Goal: Find contact information: Find contact information

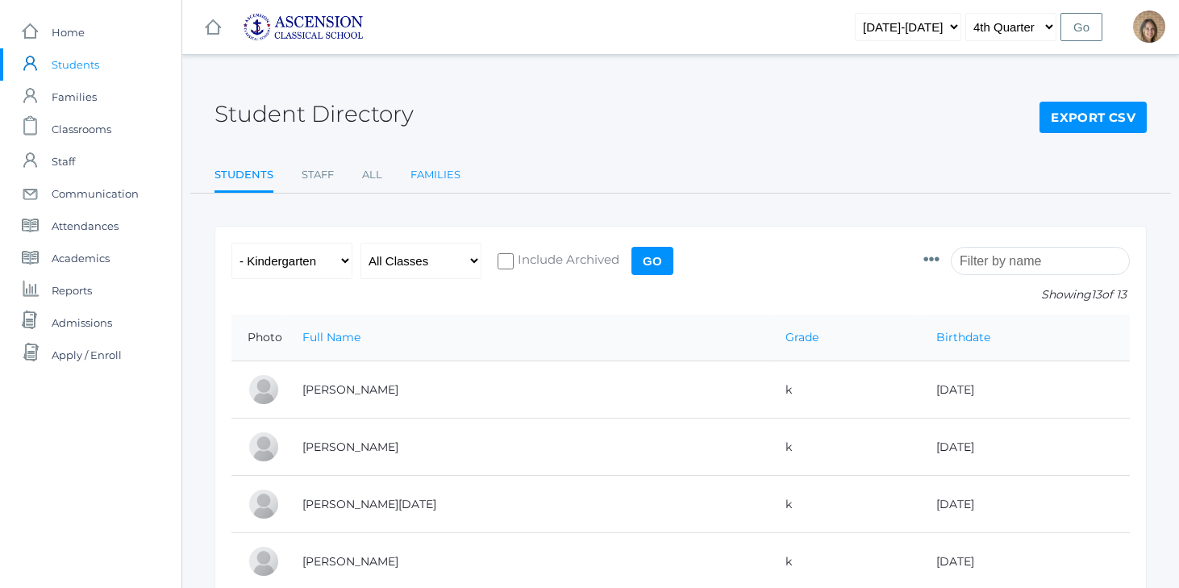
click at [415, 185] on link "Families" at bounding box center [436, 175] width 50 height 32
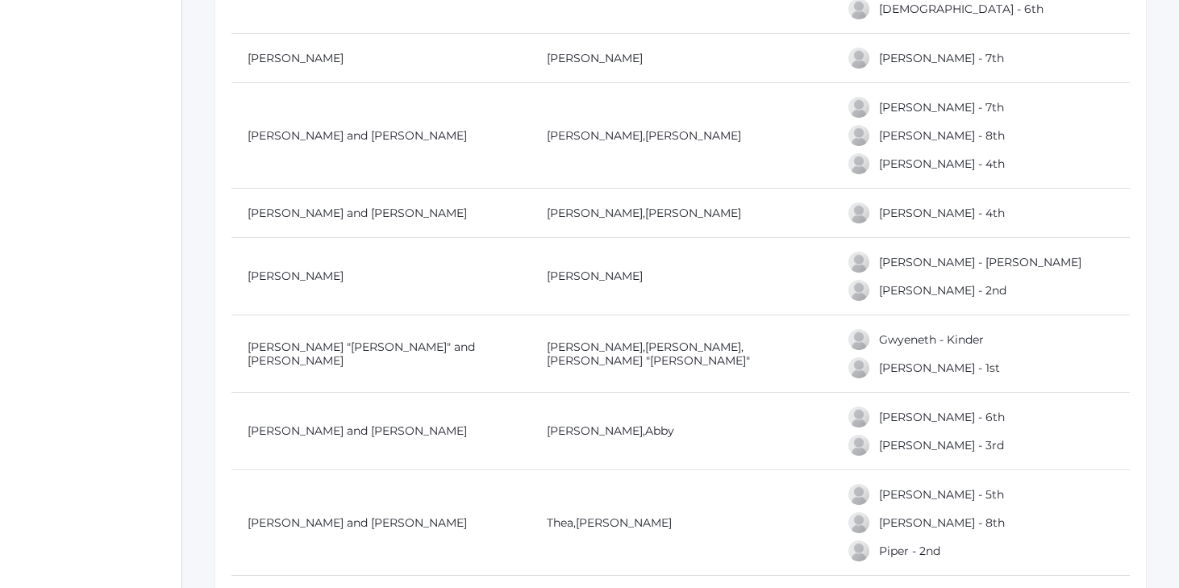
scroll to position [3739, 0]
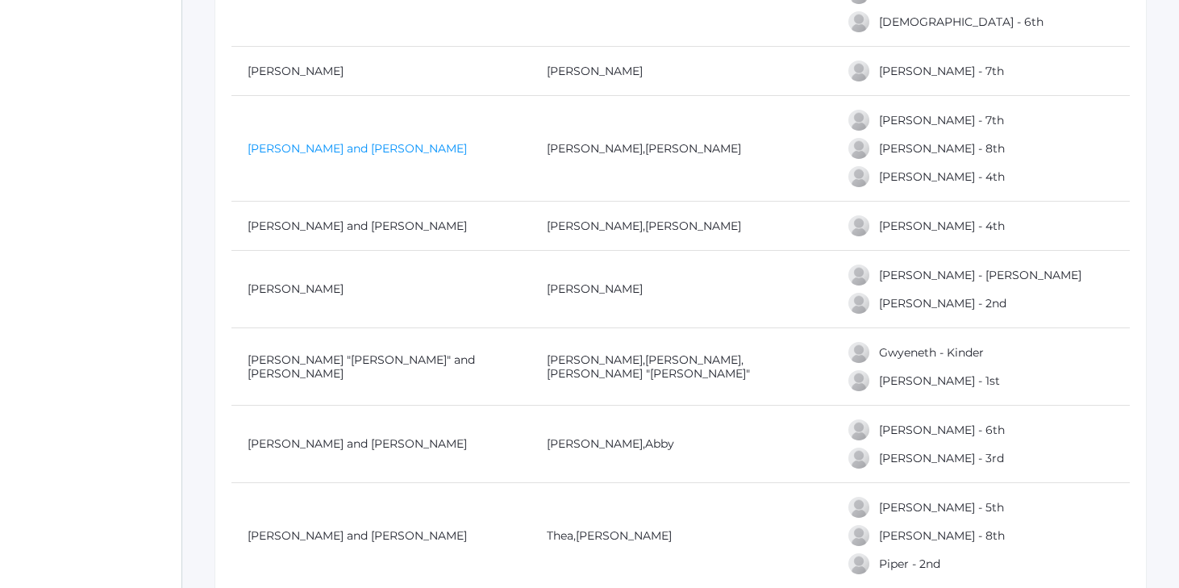
click at [394, 147] on link "[PERSON_NAME] and [PERSON_NAME]" at bounding box center [357, 148] width 219 height 15
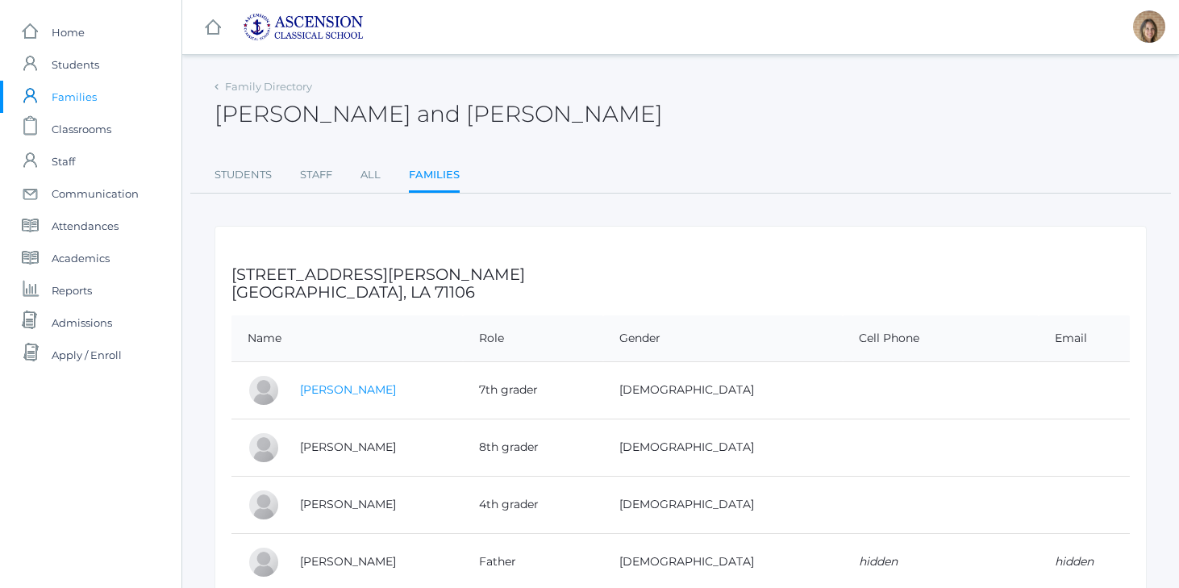
click at [344, 395] on link "[PERSON_NAME]" at bounding box center [348, 389] width 96 height 15
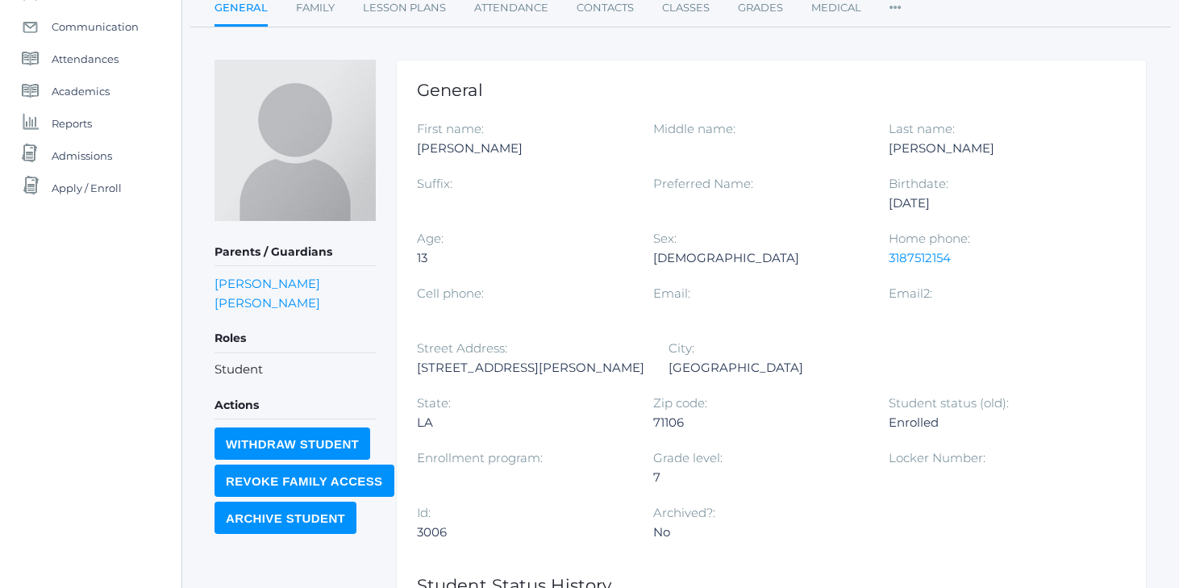
scroll to position [176, 0]
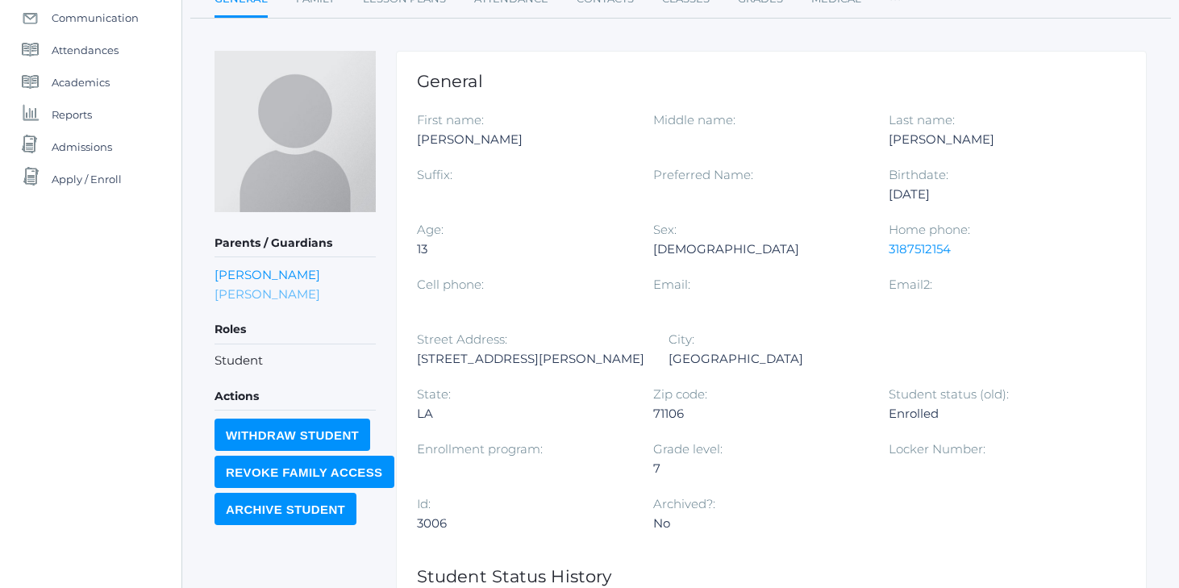
click at [320, 298] on link "[PERSON_NAME]" at bounding box center [268, 293] width 106 height 15
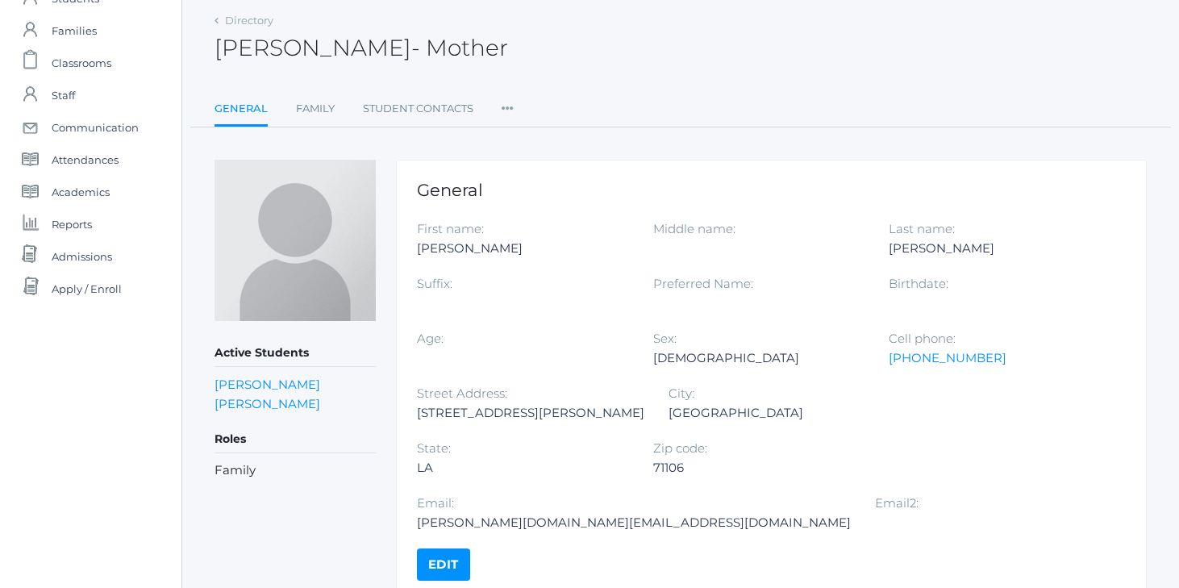
scroll to position [83, 0]
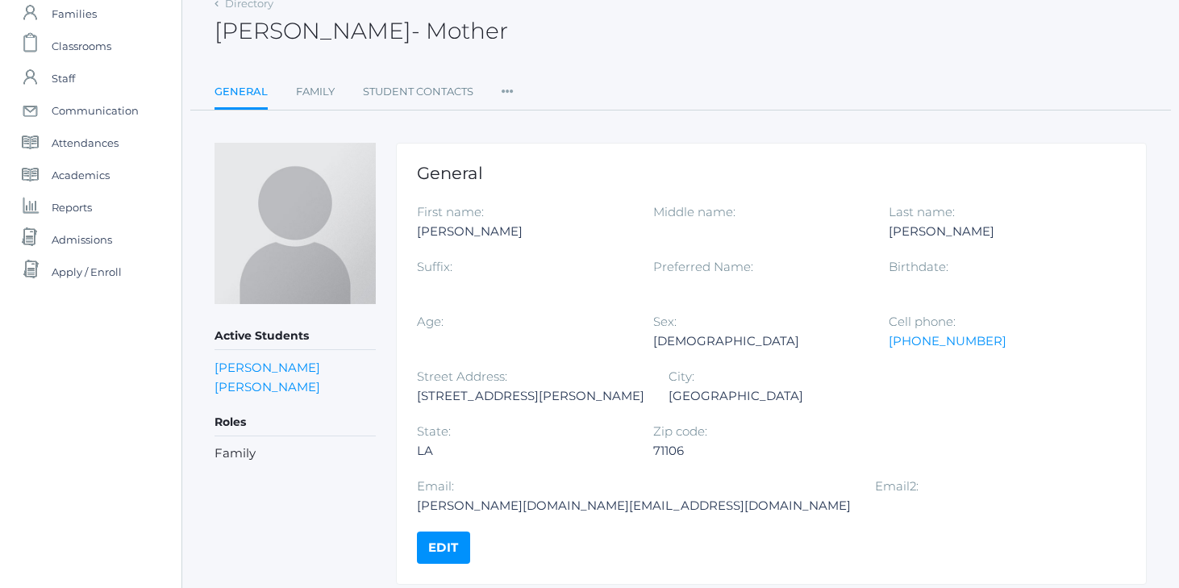
click at [749, 496] on div "[PERSON_NAME][DOMAIN_NAME][EMAIL_ADDRESS][DOMAIN_NAME]" at bounding box center [634, 505] width 434 height 19
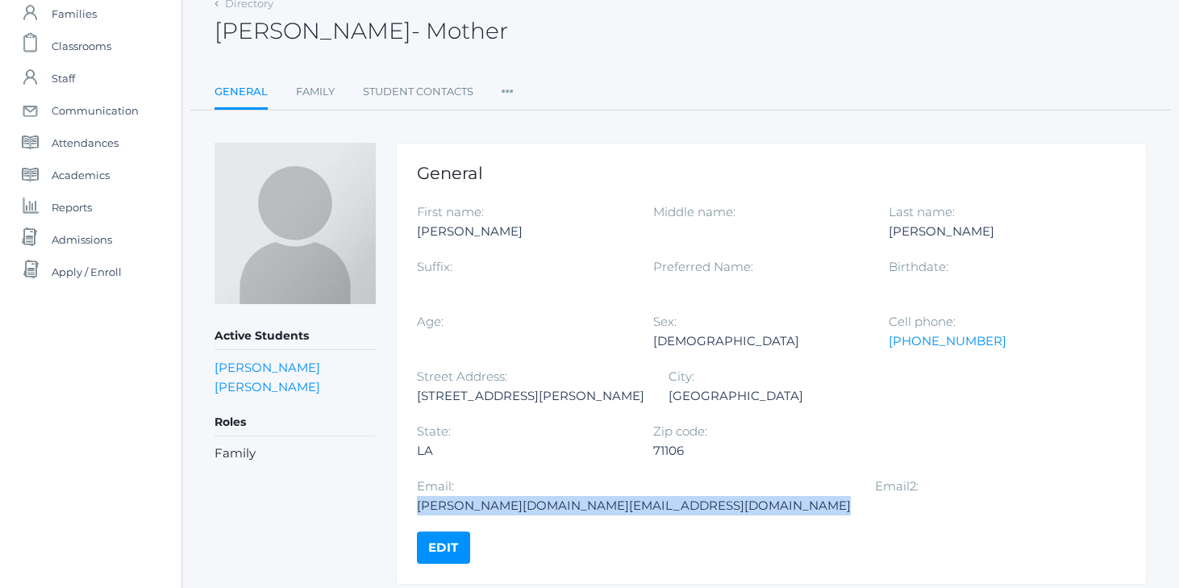
click at [749, 496] on div "[PERSON_NAME][DOMAIN_NAME][EMAIL_ADDRESS][DOMAIN_NAME]" at bounding box center [634, 505] width 434 height 19
copy div "[PERSON_NAME][DOMAIN_NAME][EMAIL_ADDRESS][DOMAIN_NAME]"
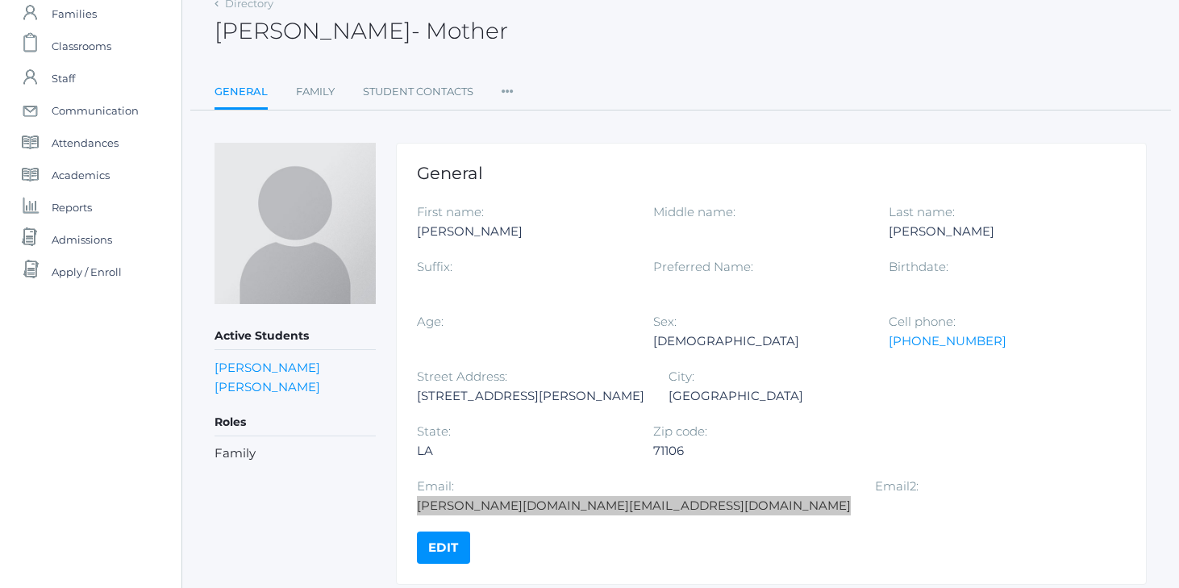
click at [0, 0] on div "icons/ui/navigation/home Created with Sketch. Home icons/user/plain Created wit…" at bounding box center [589, 280] width 1179 height 727
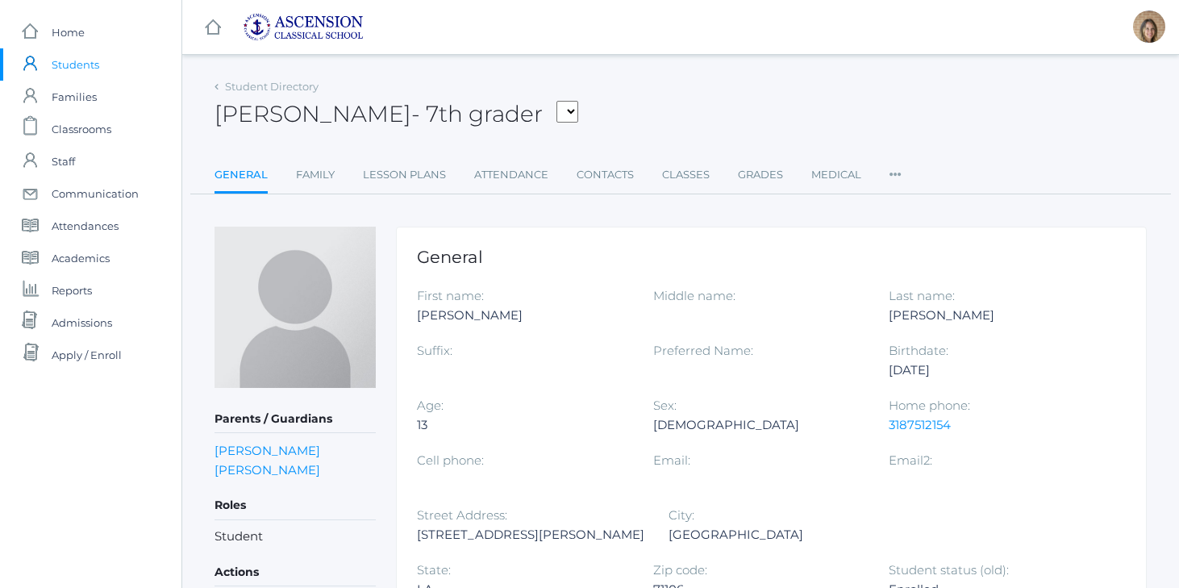
click at [60, 61] on span "Students" at bounding box center [76, 64] width 48 height 32
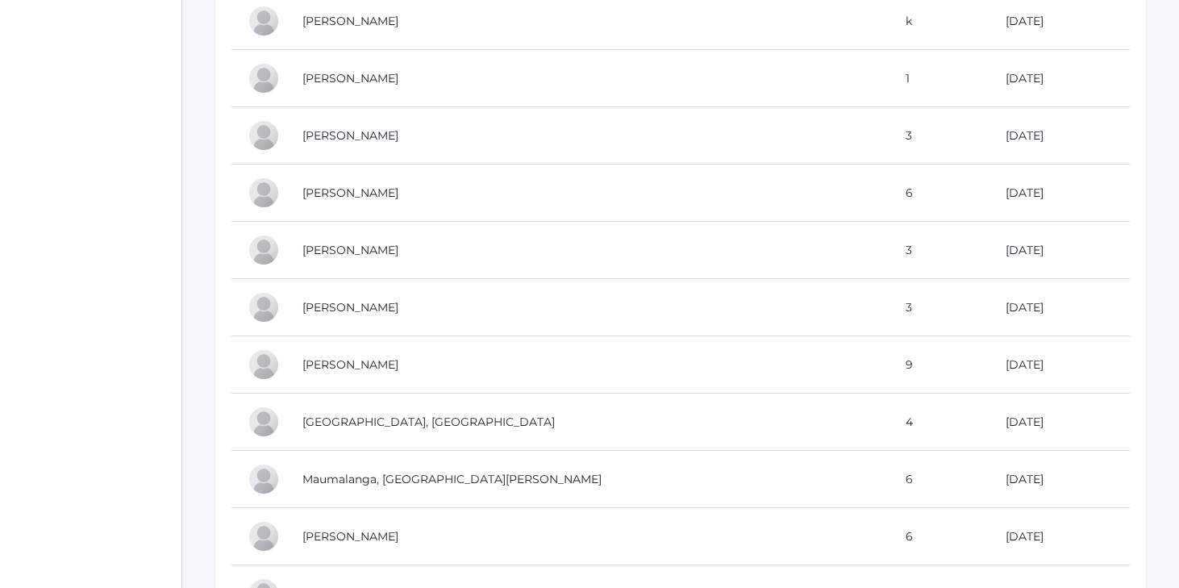
scroll to position [4612, 0]
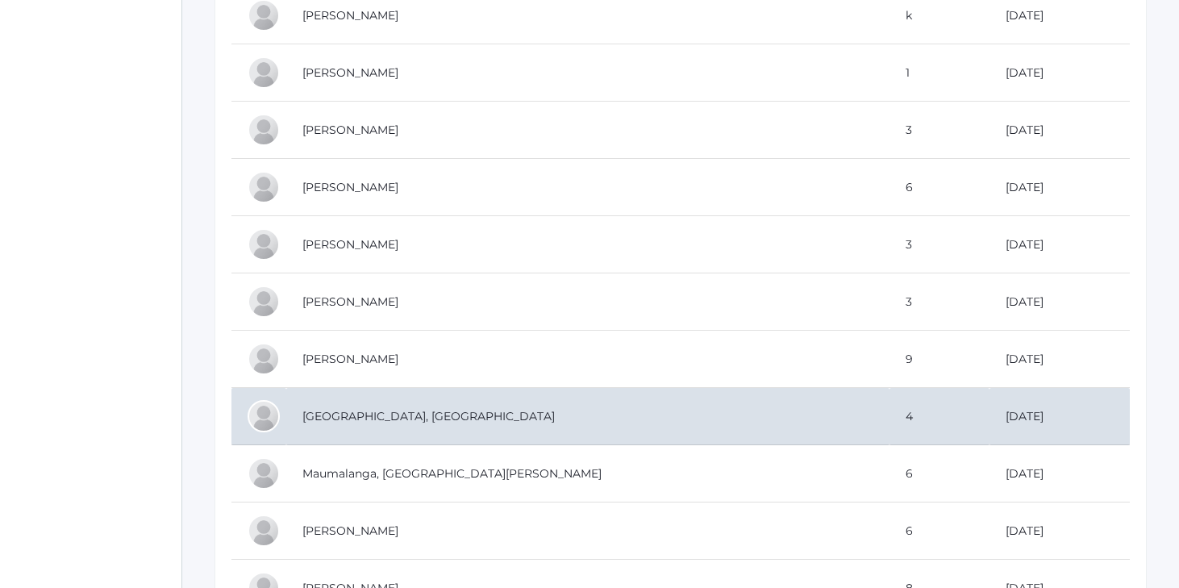
click at [409, 413] on td "[GEOGRAPHIC_DATA], [GEOGRAPHIC_DATA]" at bounding box center [587, 416] width 603 height 57
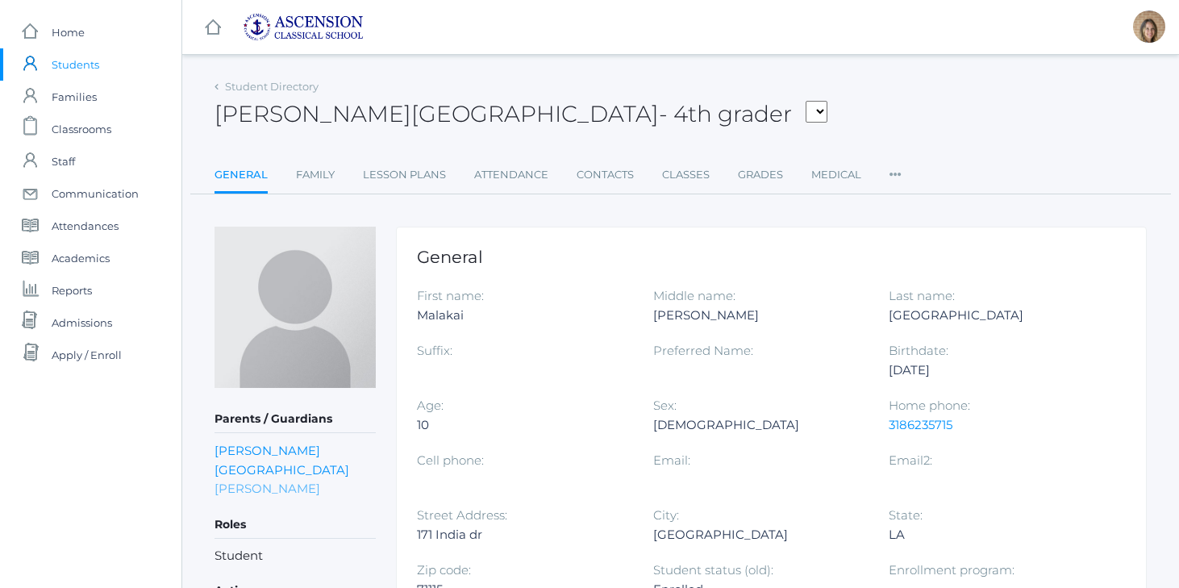
click at [289, 481] on link "Holly Maumalanga" at bounding box center [268, 488] width 106 height 15
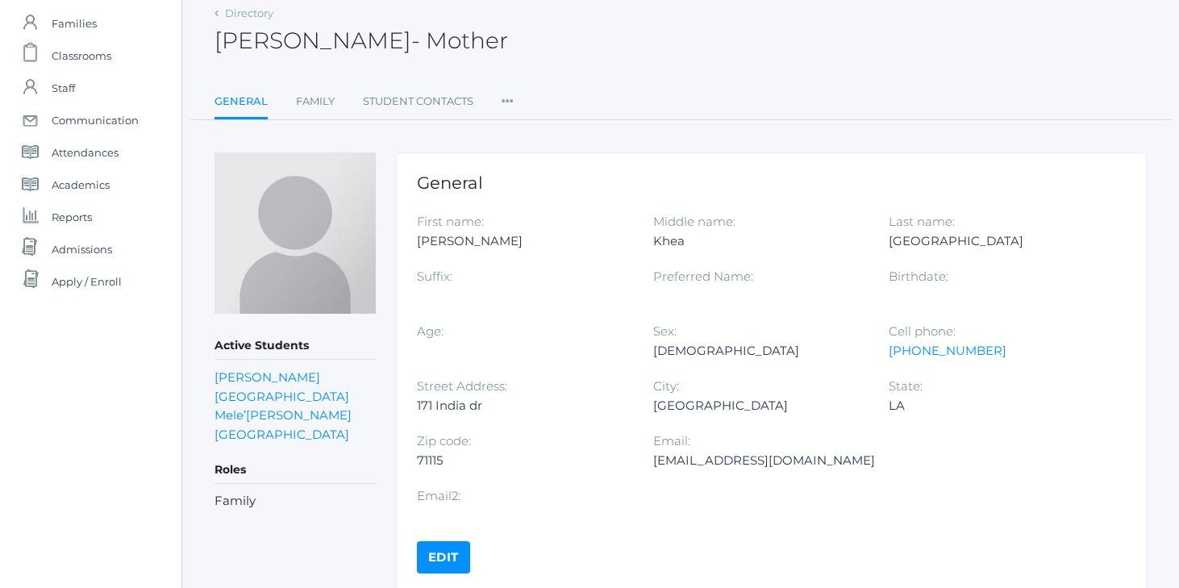
scroll to position [83, 0]
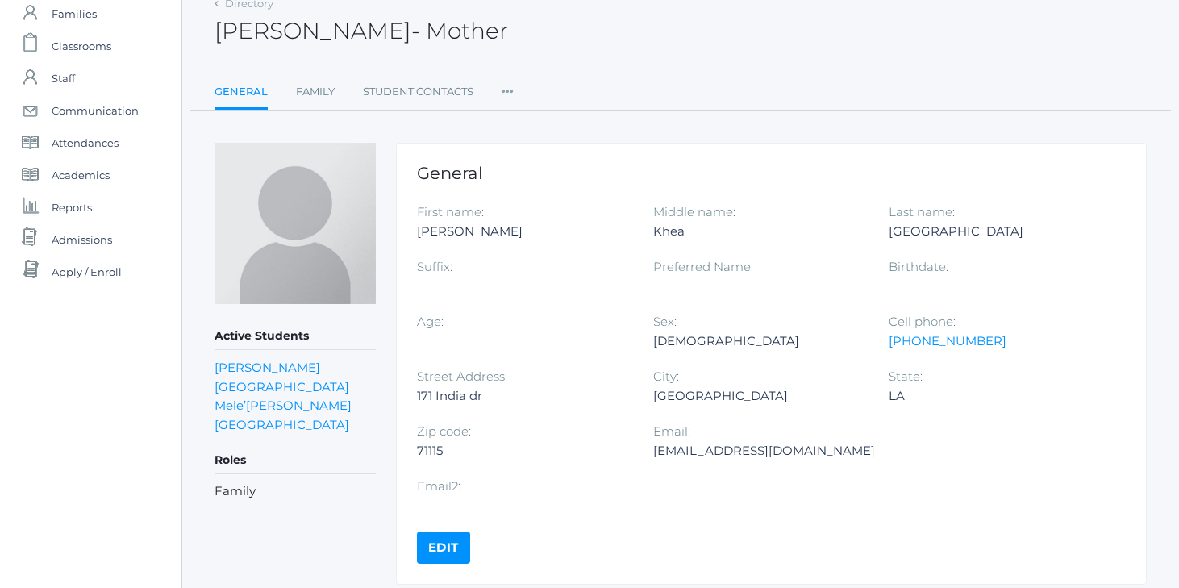
click at [719, 448] on div "Hkhea@yahoo.com" at bounding box center [764, 450] width 222 height 19
copy div "Hkhea@yahoo.com"
drag, startPoint x: 720, startPoint y: 448, endPoint x: 1111, endPoint y: 5, distance: 591.5
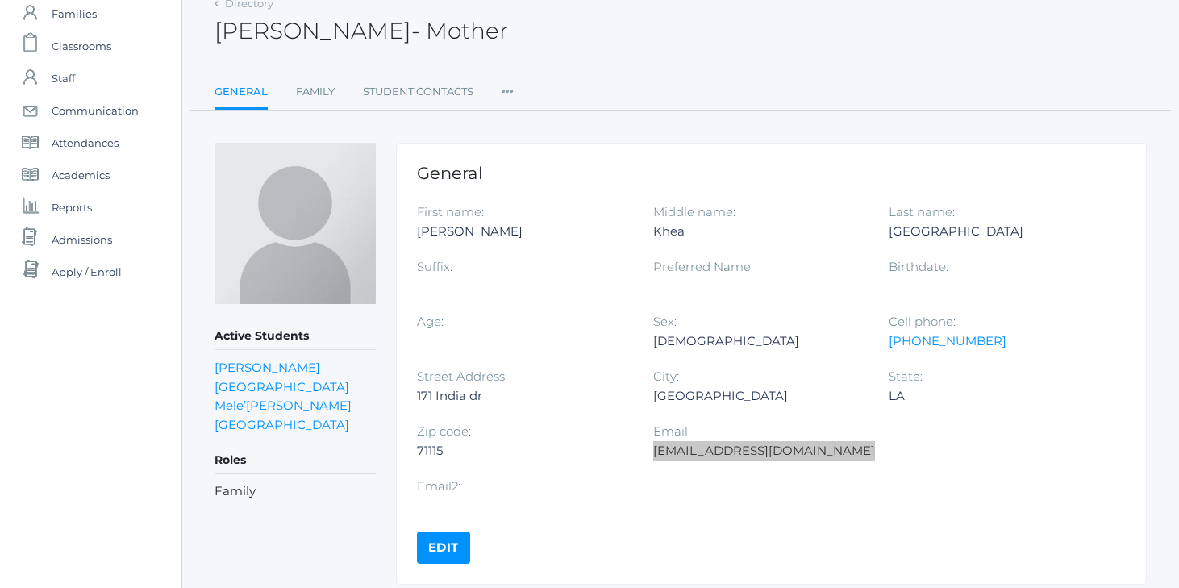
click at [0, 0] on div "icons/ui/navigation/home Created with Sketch. Home icons/user/plain Created wit…" at bounding box center [589, 280] width 1179 height 727
